Goal: Check status: Check status

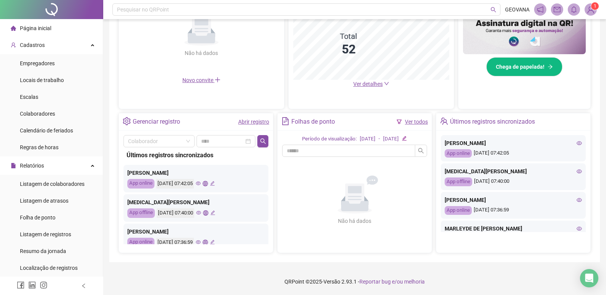
click at [252, 120] on link "Abrir registro" at bounding box center [253, 122] width 31 height 6
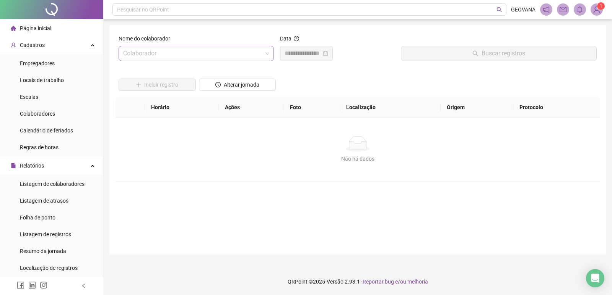
click at [168, 47] on input "search" at bounding box center [192, 53] width 139 height 15
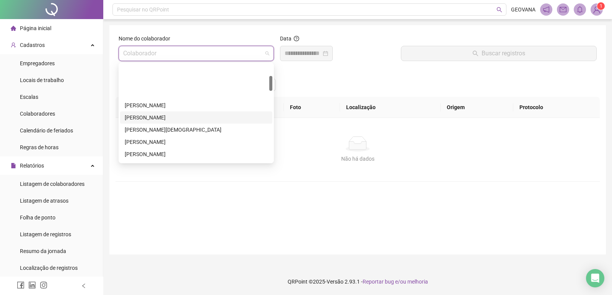
scroll to position [76, 0]
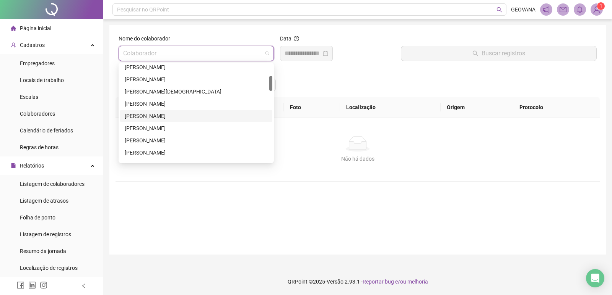
type input "*"
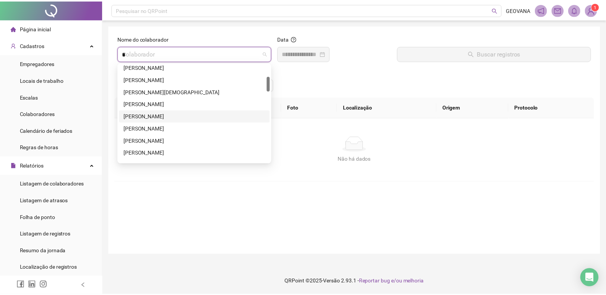
scroll to position [0, 0]
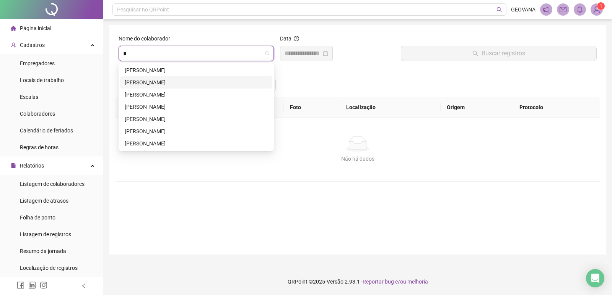
click at [203, 79] on div "[PERSON_NAME]" at bounding box center [196, 82] width 143 height 8
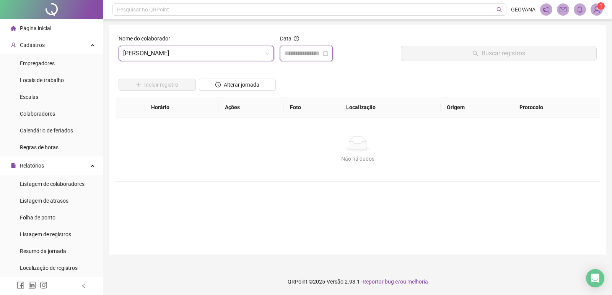
click at [289, 58] on input at bounding box center [302, 53] width 37 height 9
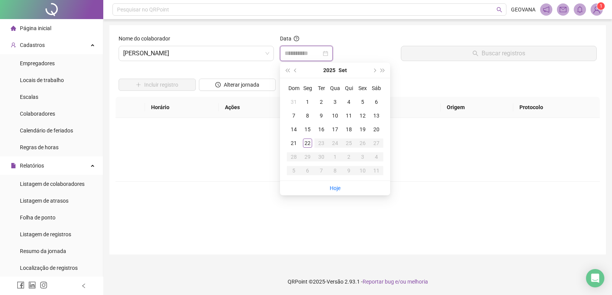
type input "**********"
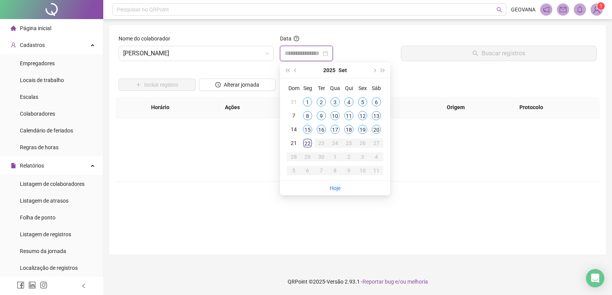
type input "**********"
click at [306, 146] on div "22" at bounding box center [307, 143] width 9 height 9
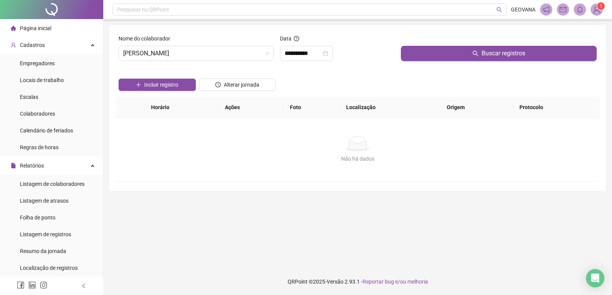
click at [404, 62] on div "Buscar registros" at bounding box center [499, 50] width 202 height 33
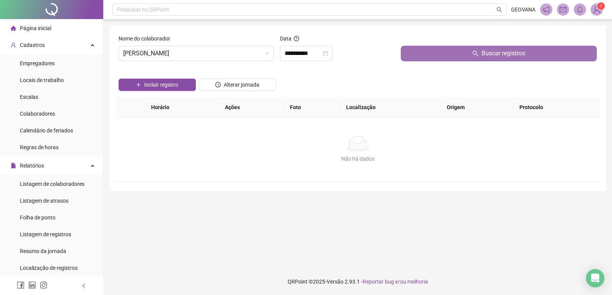
click at [417, 52] on button "Buscar registros" at bounding box center [499, 53] width 196 height 15
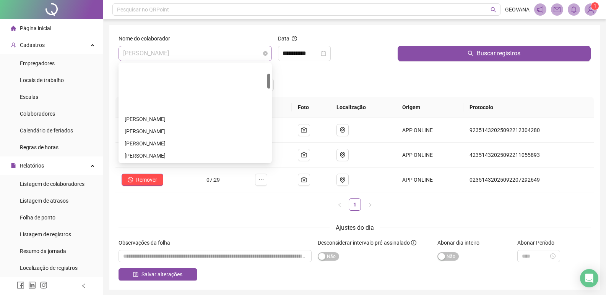
click at [164, 59] on span "[PERSON_NAME]" at bounding box center [195, 53] width 144 height 15
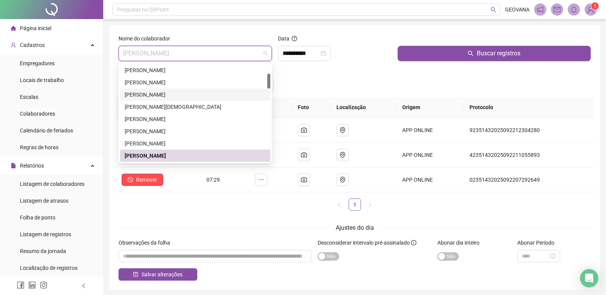
scroll to position [23, 0]
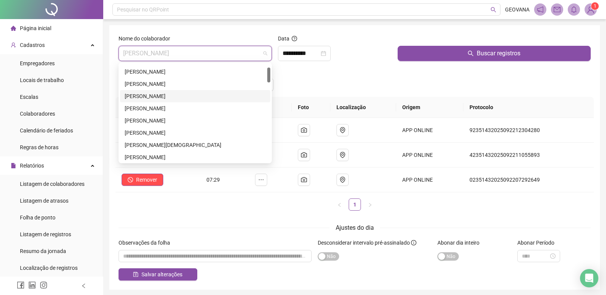
click at [152, 97] on div "[PERSON_NAME]" at bounding box center [195, 96] width 141 height 8
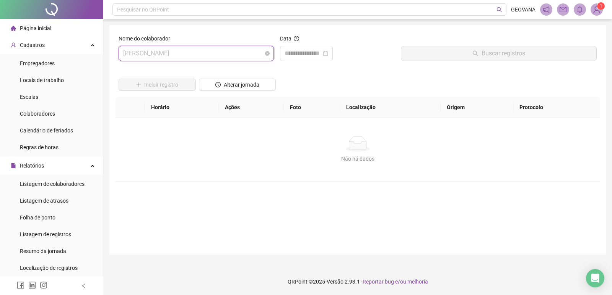
click at [153, 49] on span "[PERSON_NAME]" at bounding box center [196, 53] width 146 height 15
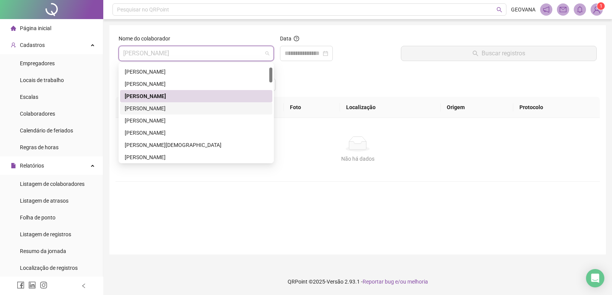
click at [151, 109] on div "[PERSON_NAME]" at bounding box center [196, 108] width 143 height 8
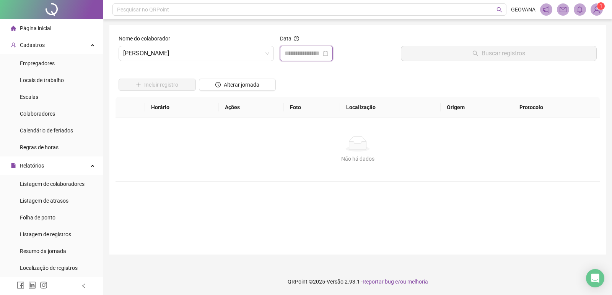
click at [310, 54] on input at bounding box center [302, 53] width 37 height 9
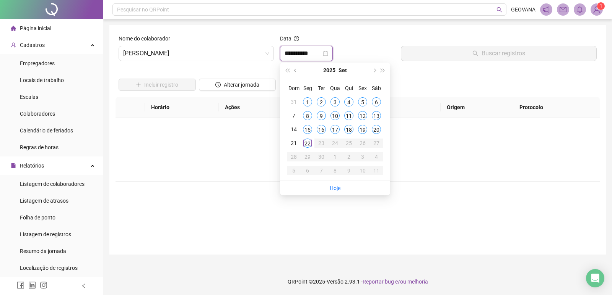
type input "**********"
click at [304, 146] on div "22" at bounding box center [307, 143] width 9 height 9
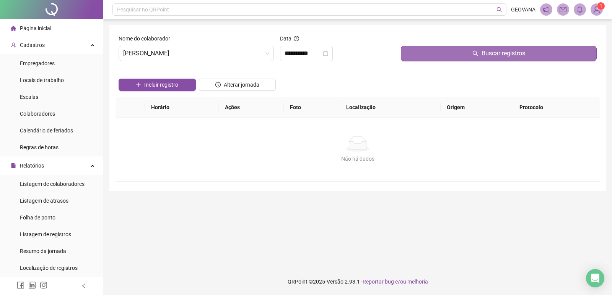
click at [405, 54] on button "Buscar registros" at bounding box center [499, 53] width 196 height 15
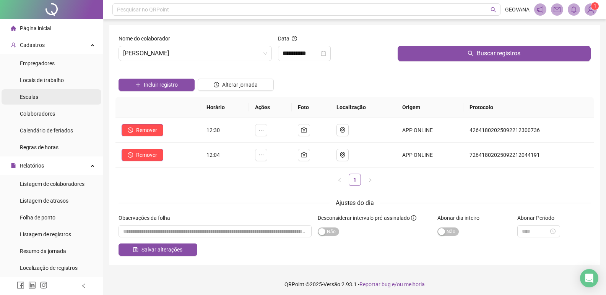
drag, startPoint x: 46, startPoint y: 28, endPoint x: 21, endPoint y: 101, distance: 77.7
click at [46, 28] on span "Página inicial" at bounding box center [35, 28] width 31 height 6
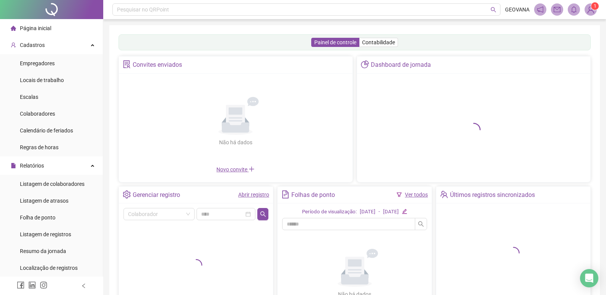
click at [48, 32] on div "Página inicial" at bounding box center [31, 28] width 41 height 15
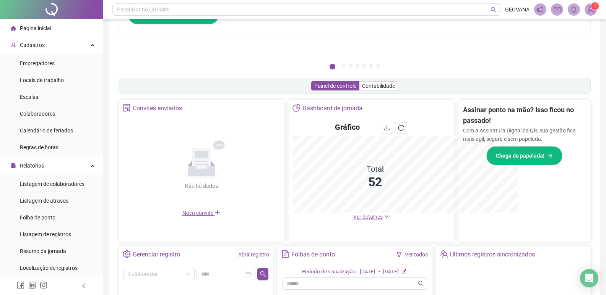
scroll to position [182, 0]
